Goal: Transaction & Acquisition: Download file/media

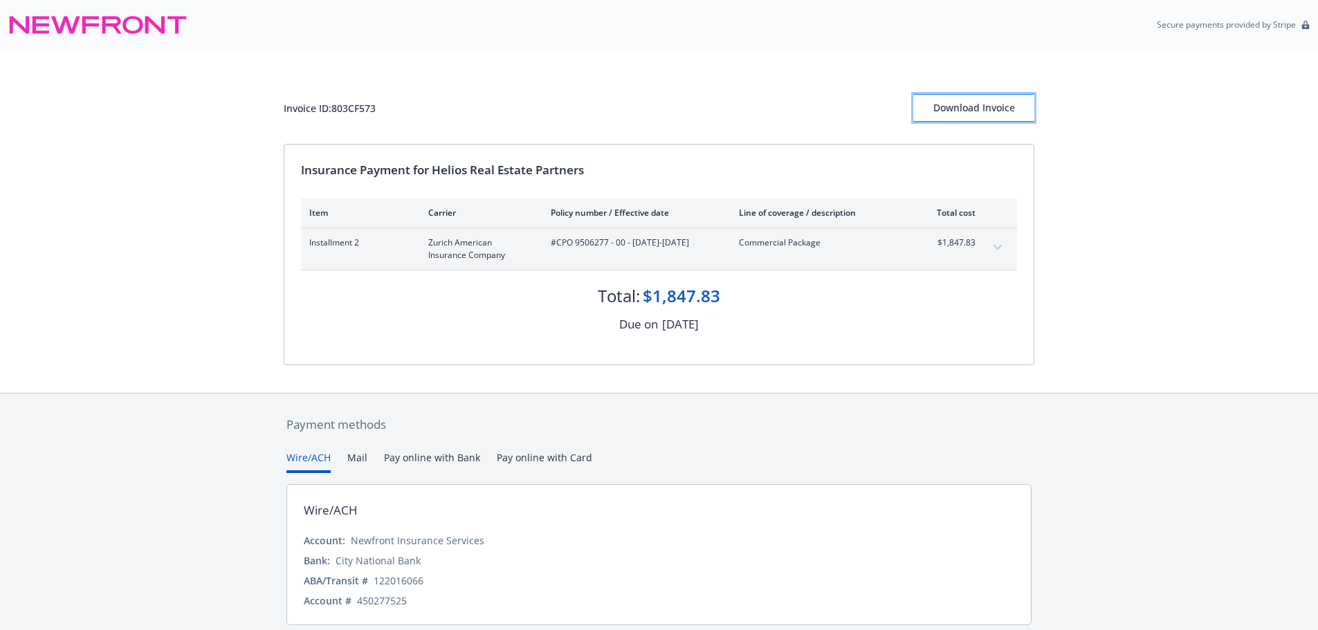
click at [951, 112] on div "Download Invoice" at bounding box center [973, 108] width 121 height 26
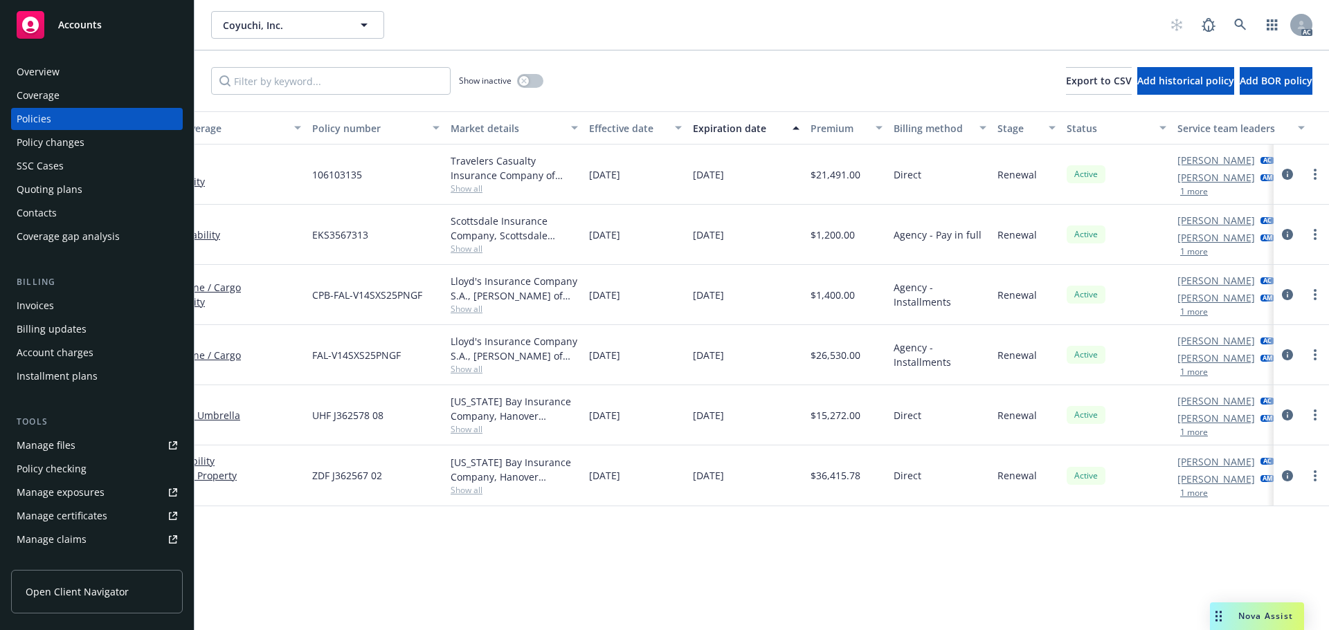
scroll to position [0, 201]
